Goal: Transaction & Acquisition: Purchase product/service

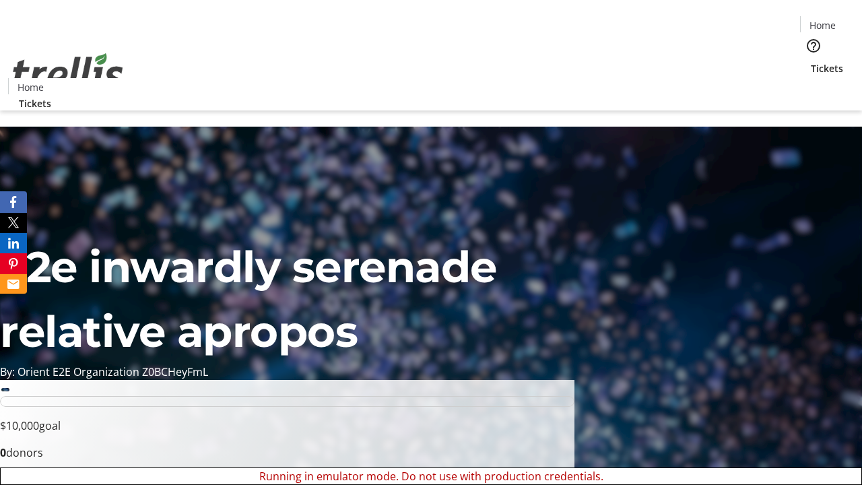
click at [811, 61] on span "Tickets" at bounding box center [827, 68] width 32 height 14
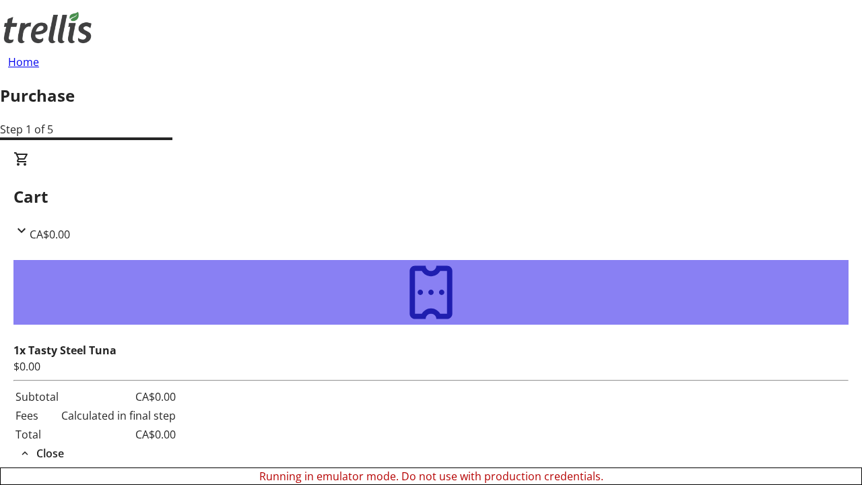
type input "[EMAIL_ADDRESS][DOMAIN_NAME]"
type input "Noelia"
type input "[PERSON_NAME]"
